Goal: Find specific page/section: Find specific page/section

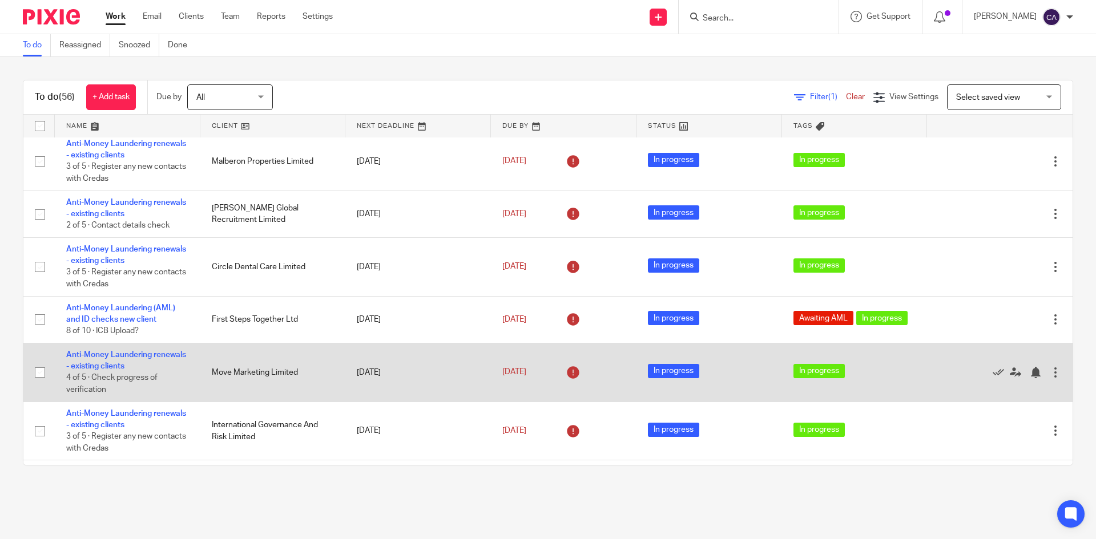
scroll to position [1141, 0]
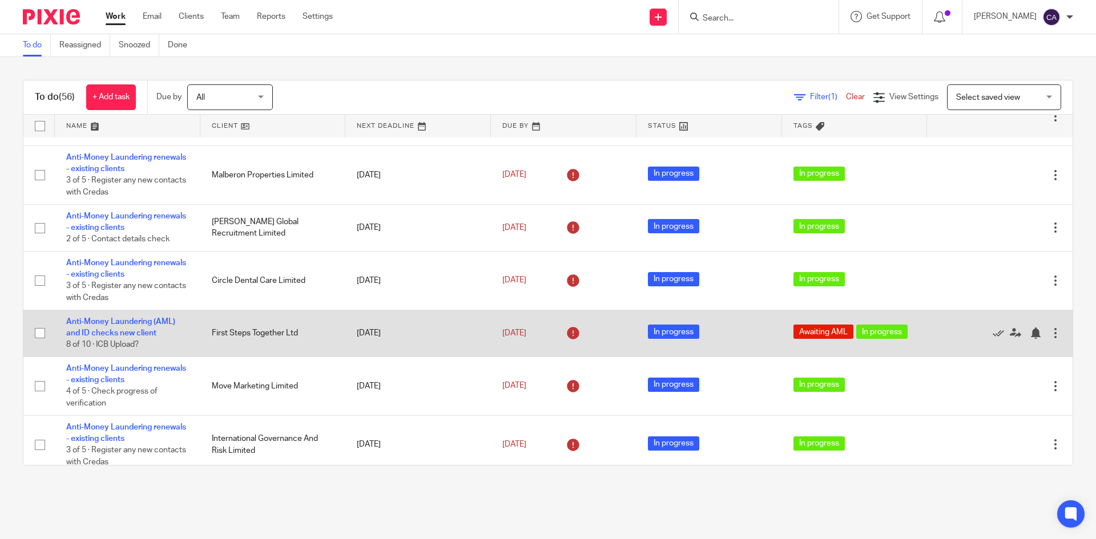
click at [233, 324] on td "First Steps Together Ltd" at bounding box center [273, 333] width 146 height 47
click at [132, 320] on link "Anti-Money Laundering (AML) and ID checks new client" at bounding box center [120, 327] width 109 height 19
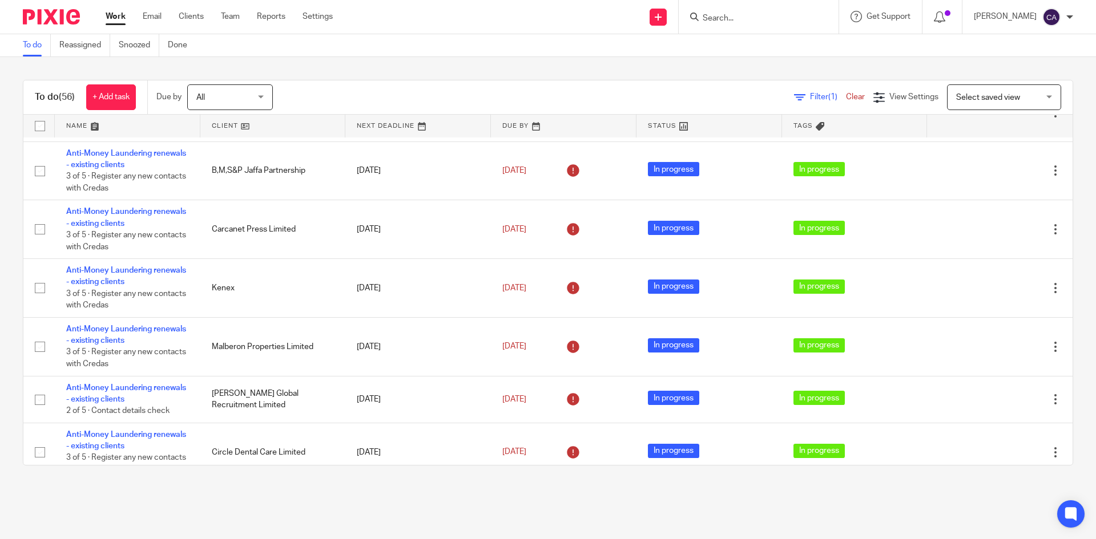
scroll to position [970, 0]
click at [739, 19] on input "Search" at bounding box center [752, 19] width 103 height 10
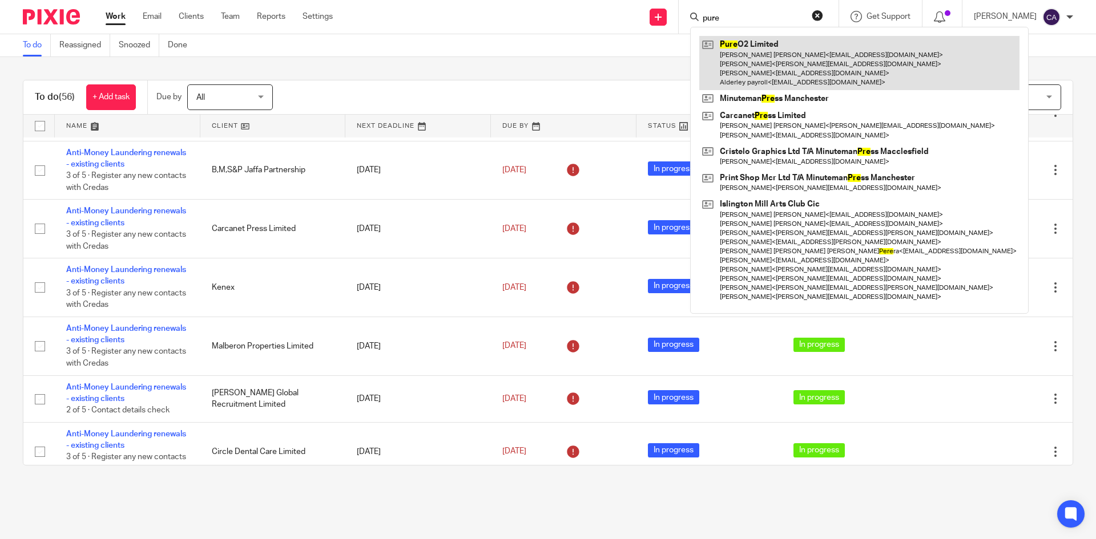
type input "pure"
click at [777, 56] on link at bounding box center [859, 63] width 320 height 54
